Goal: Information Seeking & Learning: Learn about a topic

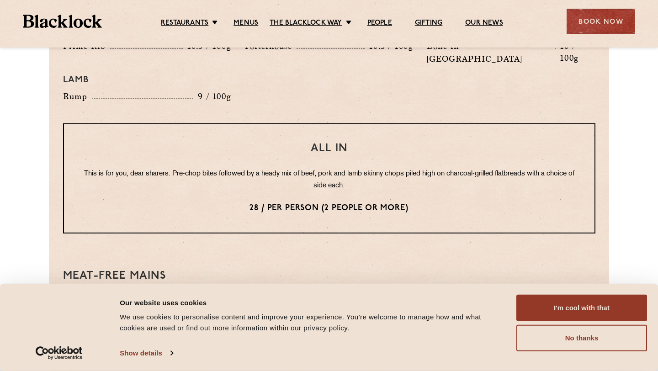
scroll to position [1159, 0]
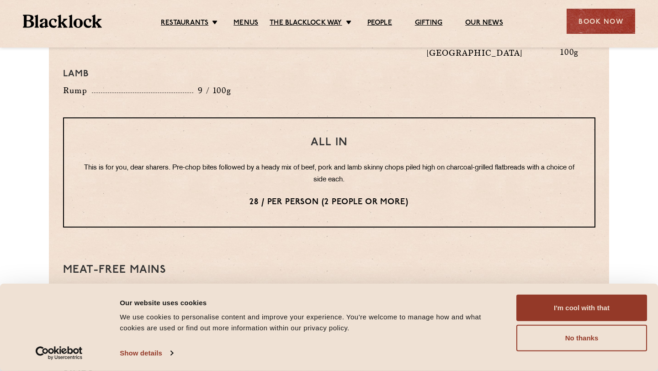
click at [293, 197] on p "28 / per person (2 people or more)" at bounding box center [329, 203] width 494 height 12
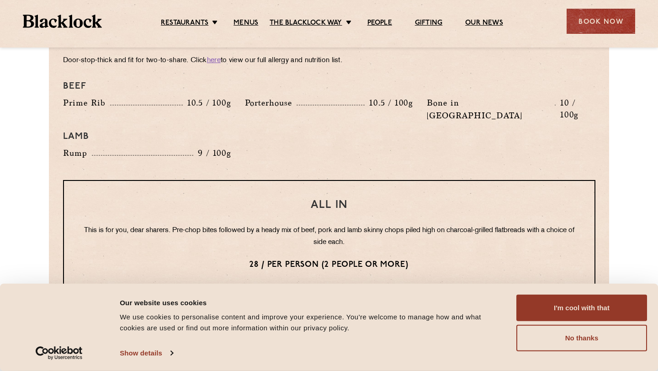
scroll to position [1091, 0]
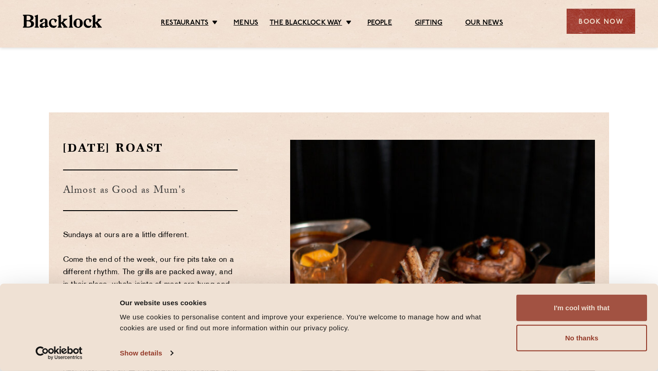
click at [583, 308] on button "I'm cool with that" at bounding box center [582, 308] width 131 height 27
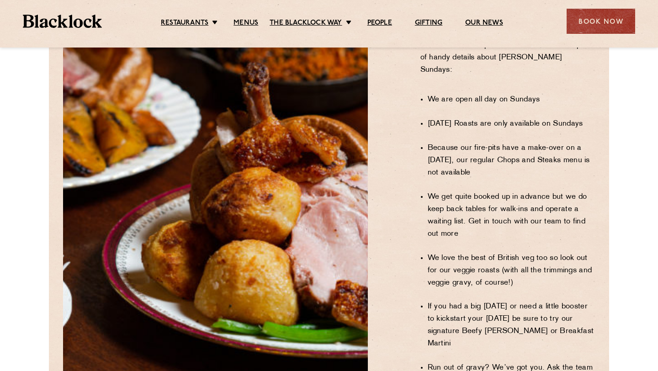
scroll to position [672, 0]
